Goal: Book appointment/travel/reservation

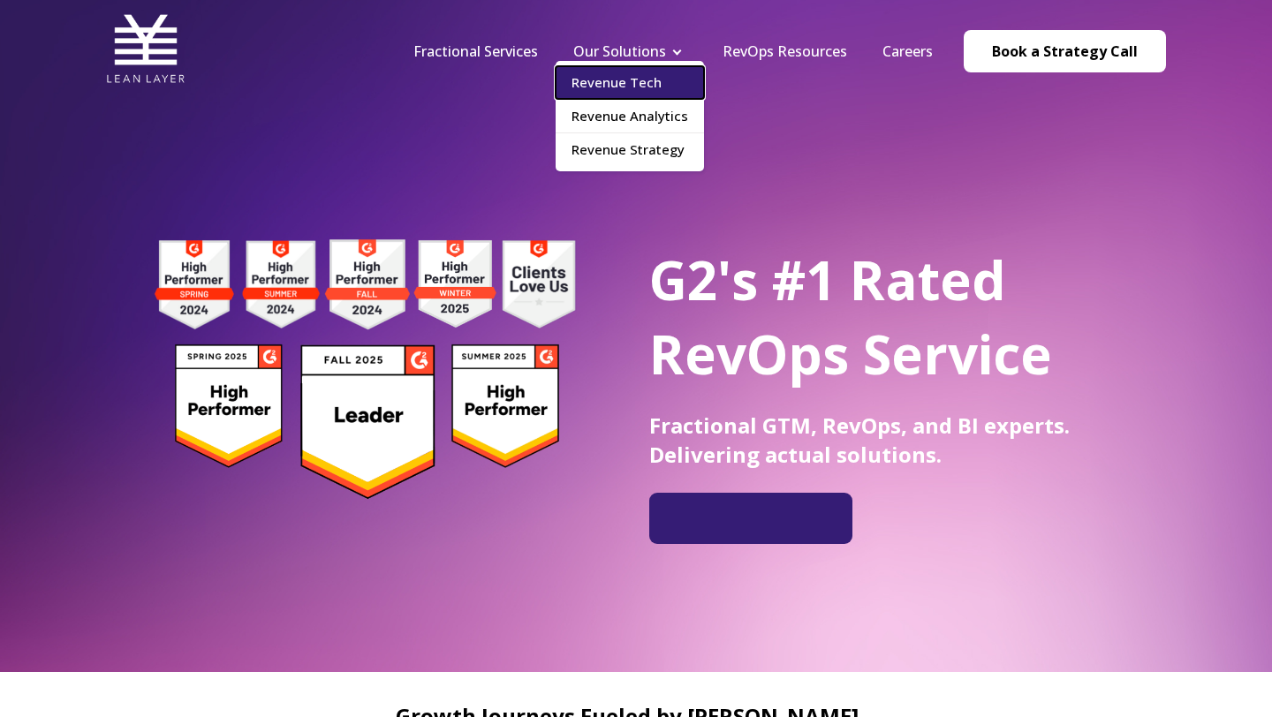
click at [656, 71] on link "Revenue Tech" at bounding box center [629, 82] width 148 height 33
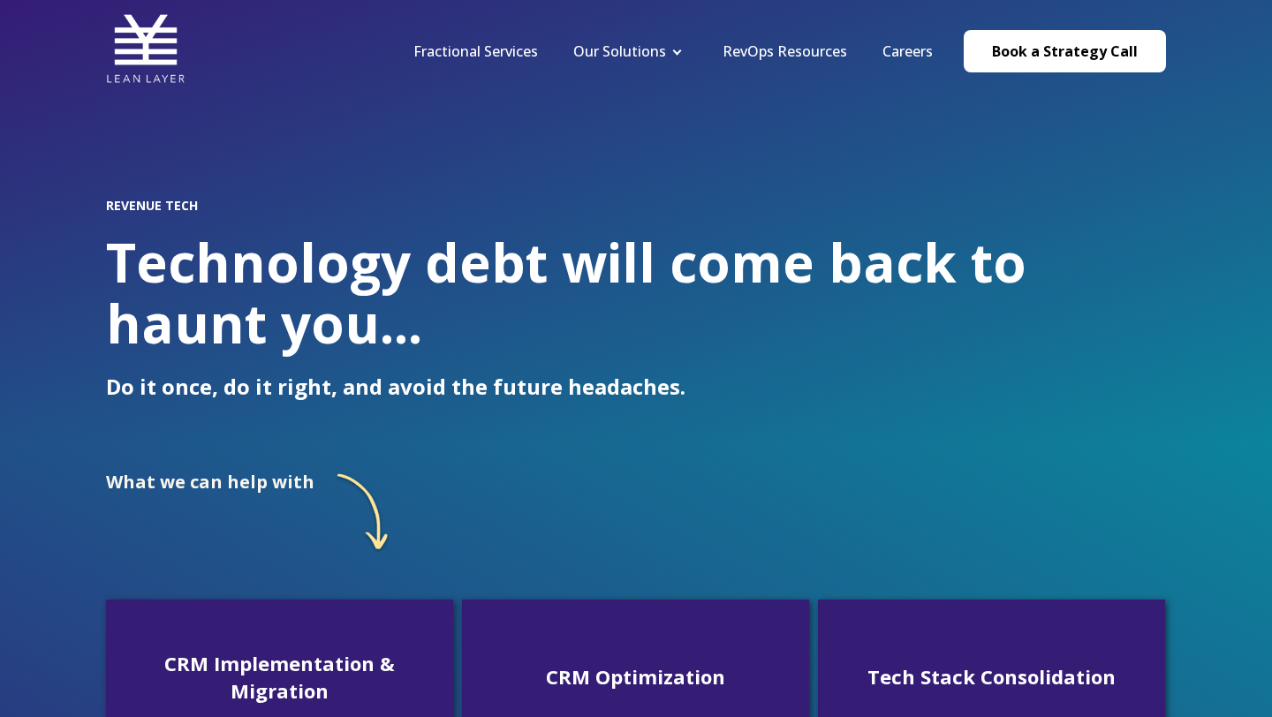
click at [580, 194] on div "REVENUE TECH Technology debt will come back to haunt you... Do it once, do it r…" at bounding box center [636, 222] width 1060 height 445
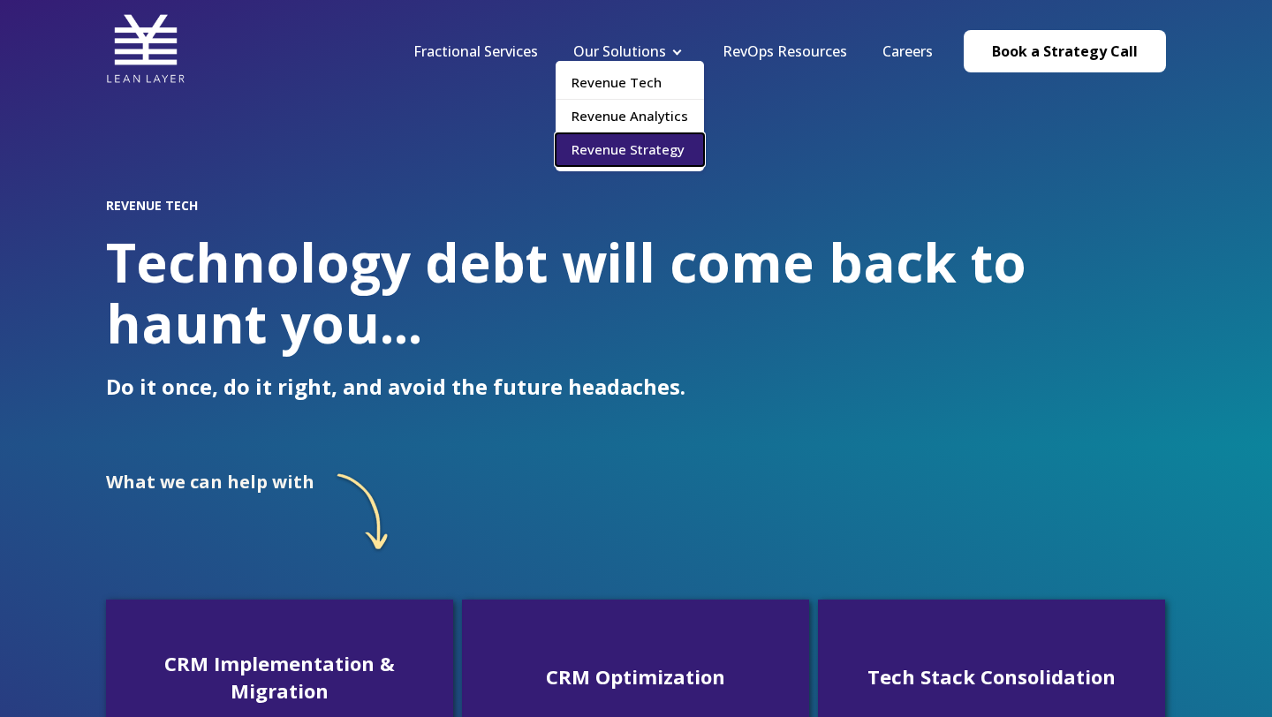
click at [616, 148] on link "Revenue Strategy" at bounding box center [629, 149] width 148 height 33
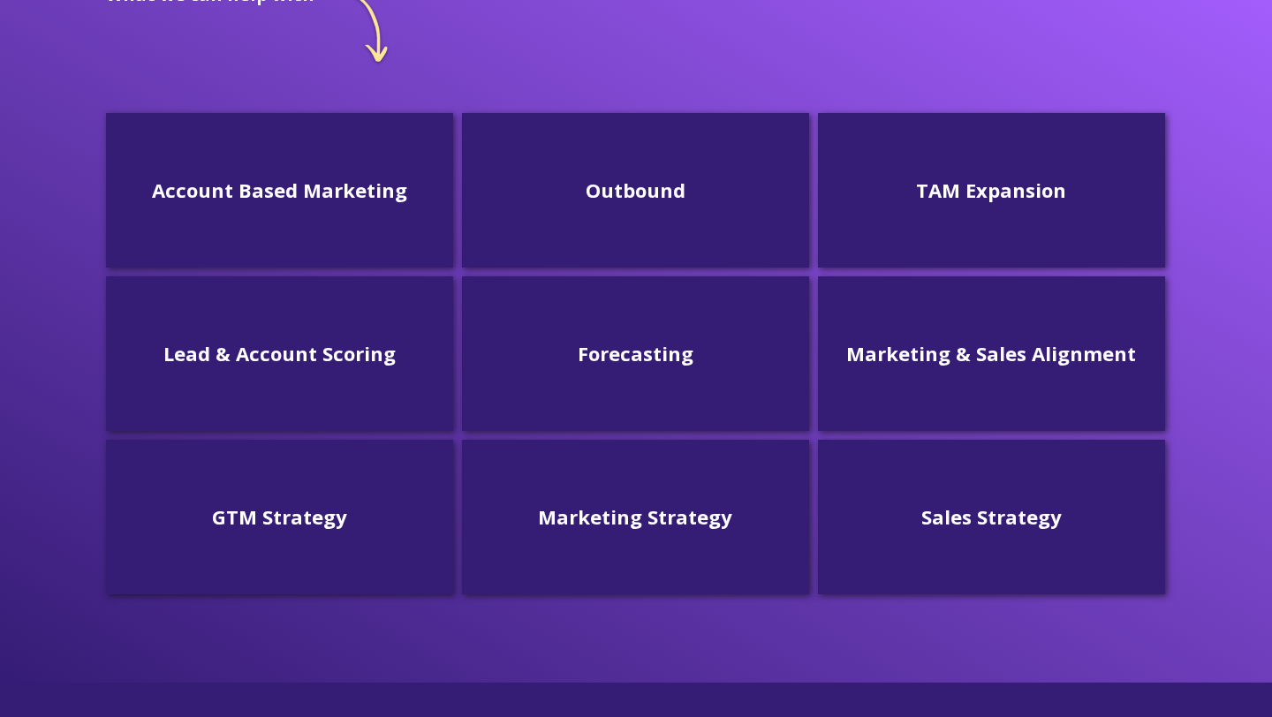
scroll to position [515, 0]
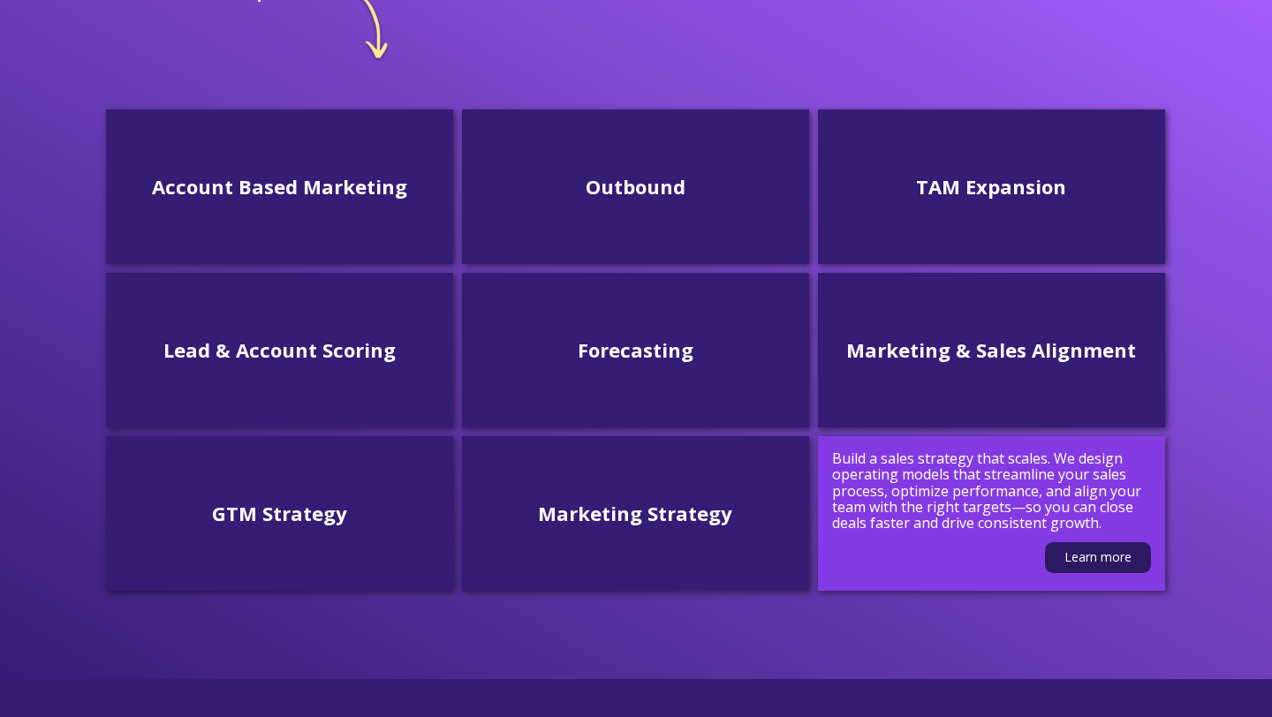
click at [869, 500] on p "Build a sales strategy that scales. We design operating models that streamline …" at bounding box center [991, 490] width 319 height 81
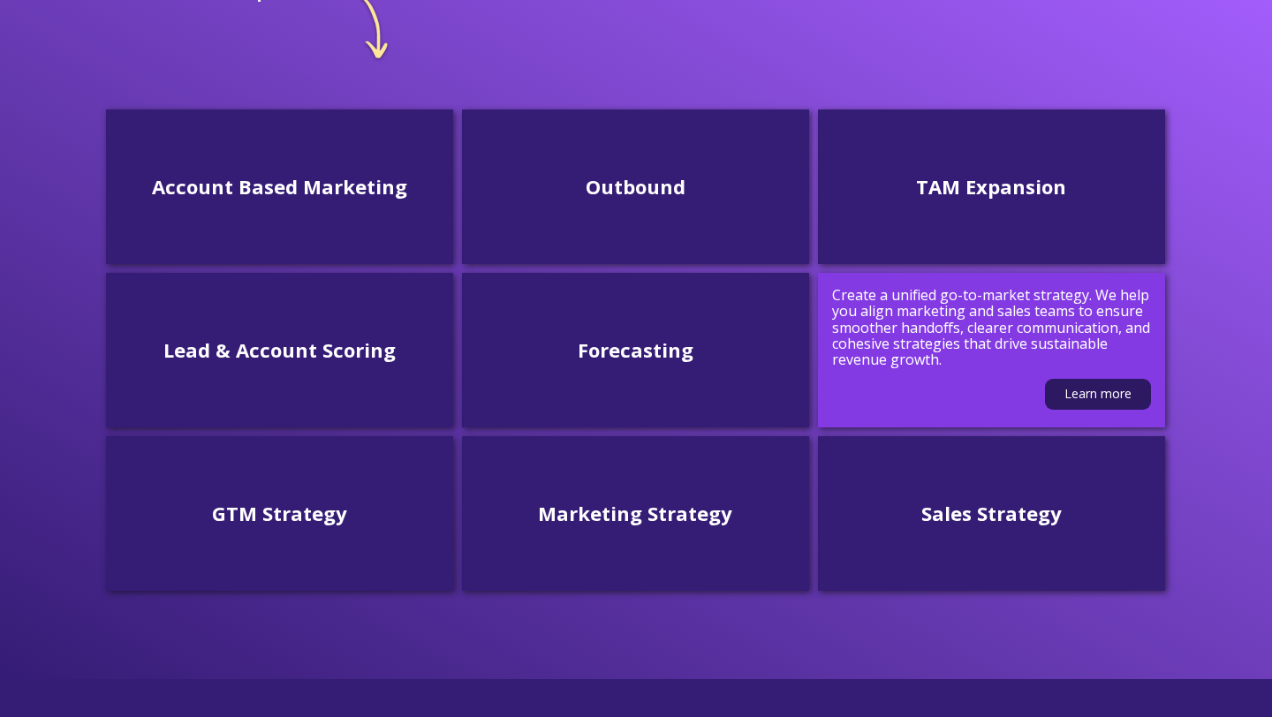
click at [1057, 341] on p "Create a unified go-to-market strategy. We help you align marketing and sales t…" at bounding box center [991, 327] width 319 height 81
click at [1083, 389] on link "Learn more" at bounding box center [1098, 394] width 106 height 31
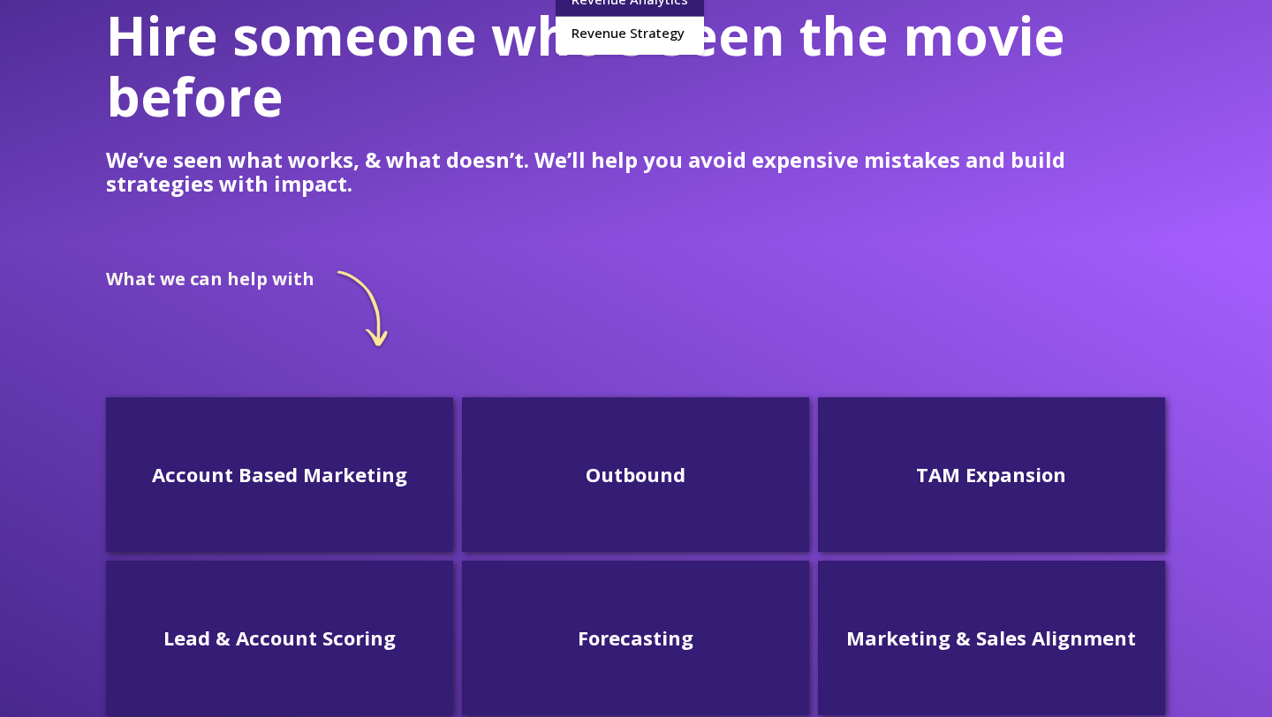
scroll to position [180, 0]
